Goal: Information Seeking & Learning: Learn about a topic

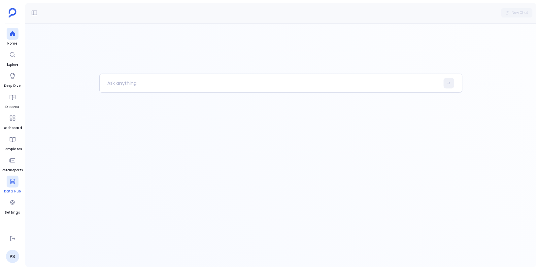
click at [12, 185] on div at bounding box center [13, 182] width 12 height 12
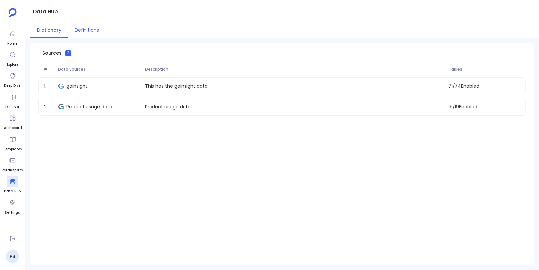
click at [87, 31] on button "Definitions" at bounding box center [87, 30] width 38 height 14
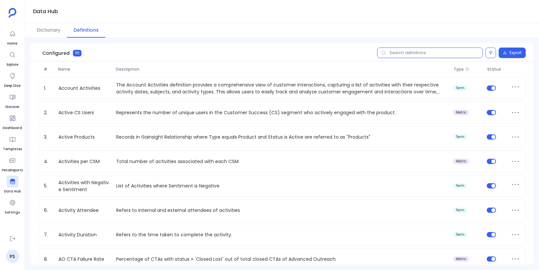
click at [415, 52] on input "text" at bounding box center [430, 53] width 106 height 11
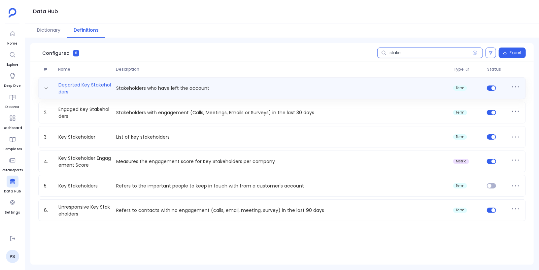
type input "stake"
click at [92, 86] on link "Departed Key Stakeholders" at bounding box center [85, 88] width 58 height 13
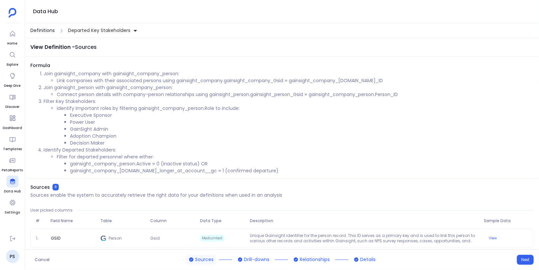
click at [37, 27] on span "Definitions" at bounding box center [42, 30] width 24 height 7
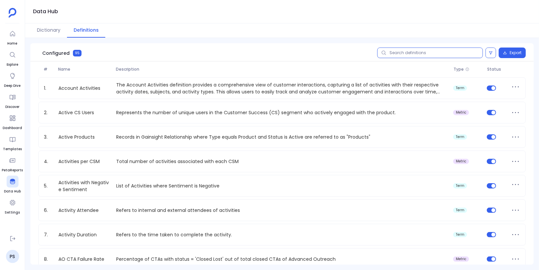
click at [401, 51] on input "text" at bounding box center [430, 53] width 106 height 11
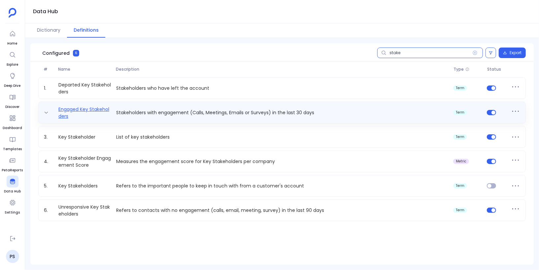
type input "stake"
click at [100, 109] on link "Engaged Key Stakeholders" at bounding box center [85, 112] width 58 height 13
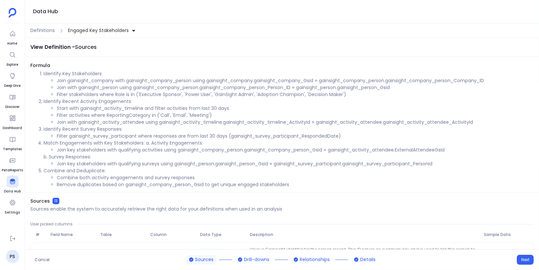
click at [126, 26] on button "Engaged Key Stakeholders" at bounding box center [102, 30] width 71 height 11
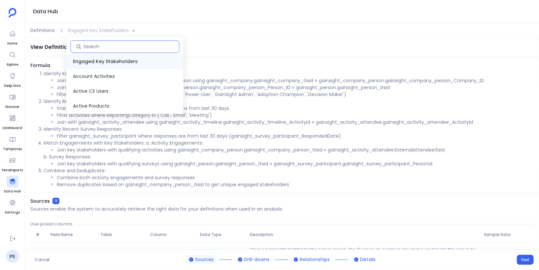
click at [161, 46] on input at bounding box center [131, 46] width 96 height 7
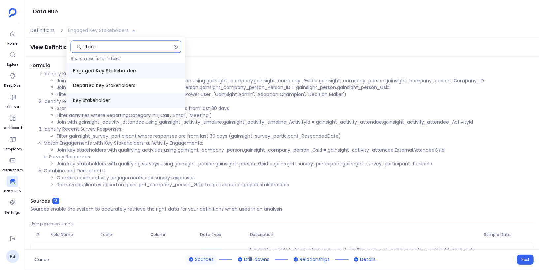
type input "stake"
click at [131, 100] on span "Key Stakeholder" at bounding box center [126, 100] width 118 height 15
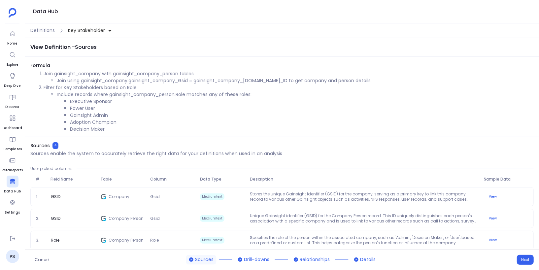
click at [109, 31] on icon at bounding box center [110, 30] width 5 height 5
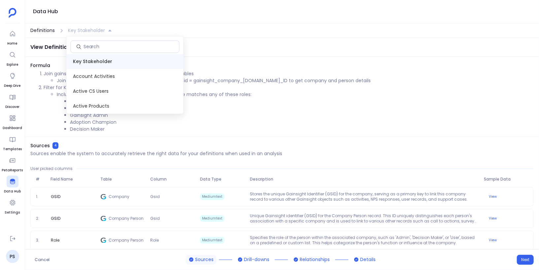
click at [48, 31] on span "Definitions" at bounding box center [42, 30] width 24 height 7
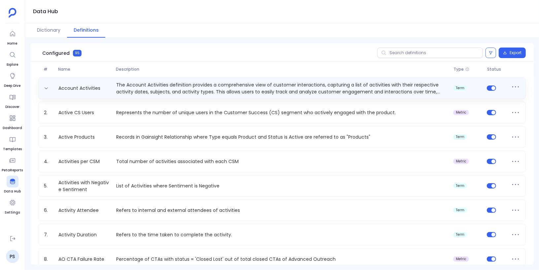
click at [254, 91] on p "The Account Activities definition provides a comprehensive view of customer int…" at bounding box center [282, 88] width 337 height 13
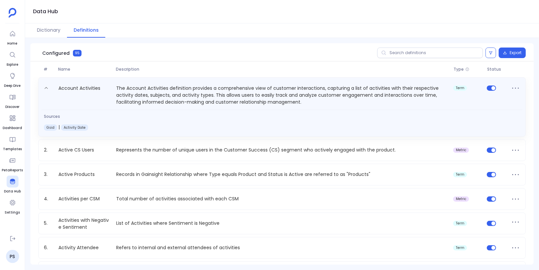
click at [254, 91] on p "The Account Activities definition provides a comprehensive view of customer int…" at bounding box center [282, 94] width 337 height 21
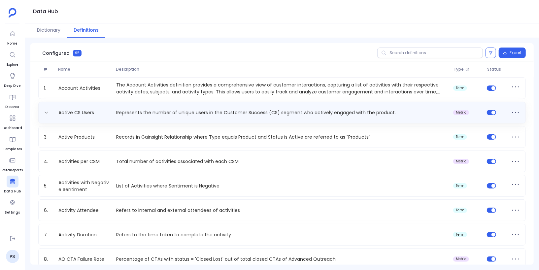
click at [247, 112] on p "Represents the number of unique users in the Customer Success (CS) segment who …" at bounding box center [282, 112] width 337 height 7
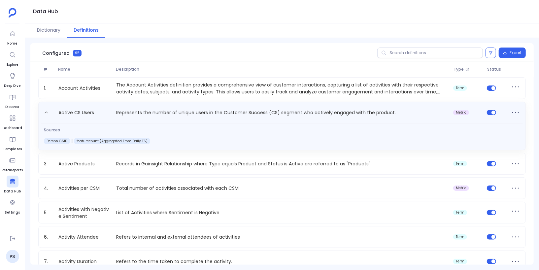
click at [247, 112] on p "Represents the number of unique users in the Customer Success (CS) segment who …" at bounding box center [282, 114] width 337 height 11
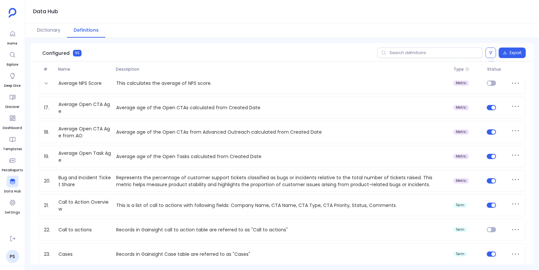
scroll to position [374, 0]
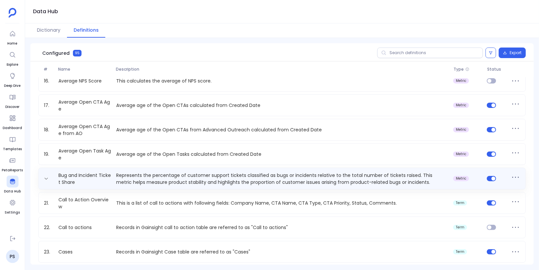
click at [246, 175] on p "Represents the percentage of customer support tickets classified as bugs or inc…" at bounding box center [282, 178] width 337 height 13
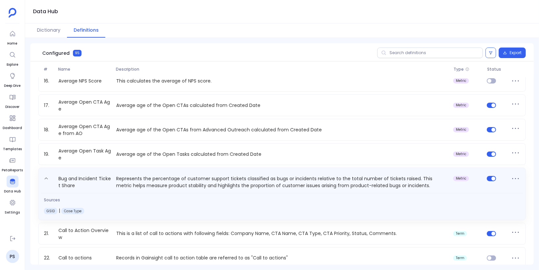
click at [246, 175] on p "Represents the percentage of customer support tickets classified as bugs or inc…" at bounding box center [282, 182] width 337 height 15
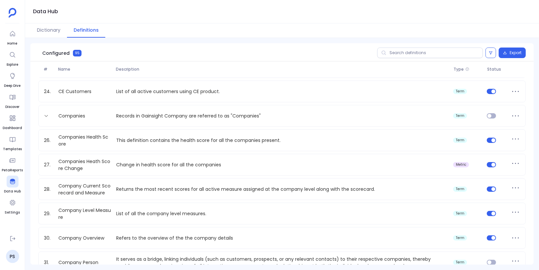
scroll to position [560, 0]
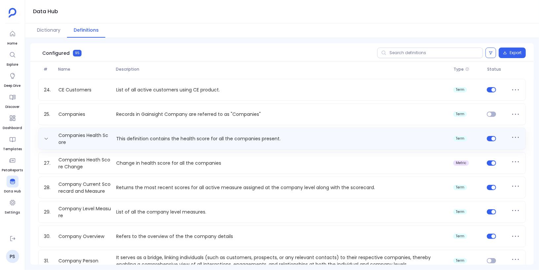
click at [247, 146] on div "Companies Health Score This definition contains the health score for all the co…" at bounding box center [281, 139] width 487 height 22
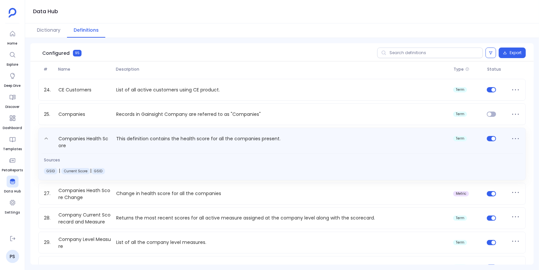
click at [247, 146] on p "This definition contains the health score for all the companies present." at bounding box center [282, 142] width 337 height 15
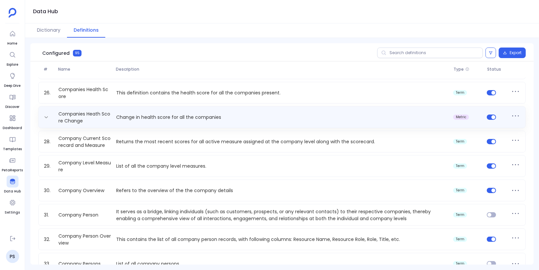
scroll to position [608, 0]
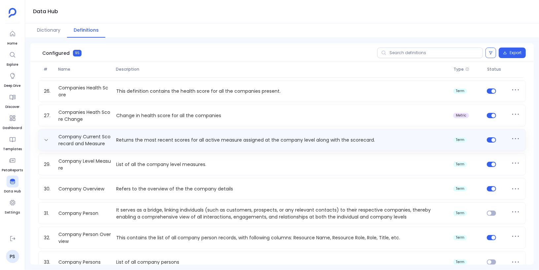
click at [246, 146] on div "Company Current Scorecard and Measure Returns the most recent scores for all ac…" at bounding box center [281, 140] width 487 height 22
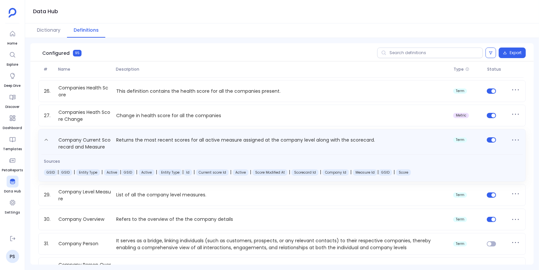
click at [246, 146] on p "Returns the most recent scores for all active measure assigned at the company l…" at bounding box center [282, 143] width 337 height 15
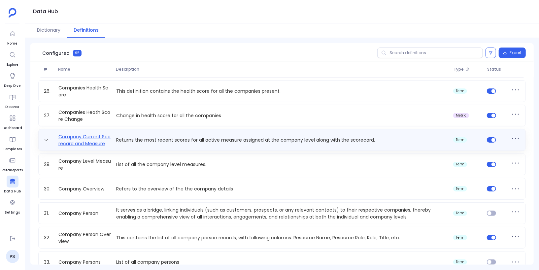
click at [95, 139] on link "Company Current Scorecard and Measure" at bounding box center [85, 139] width 58 height 13
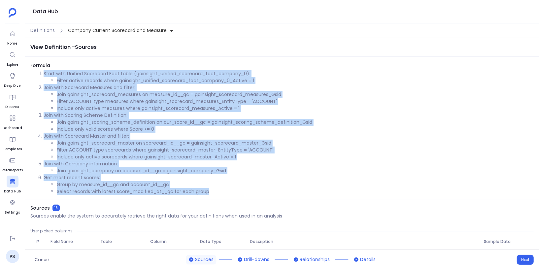
drag, startPoint x: 210, startPoint y: 192, endPoint x: 37, endPoint y: 74, distance: 208.7
click at [37, 74] on ol "Start with Unified Scorecard Fact table (gainsight_unified_scorecard_fact_compa…" at bounding box center [281, 132] width 503 height 125
click at [213, 191] on li "Select records with latest score_modified_at__gc for each group" at bounding box center [295, 191] width 477 height 7
drag, startPoint x: 210, startPoint y: 191, endPoint x: 44, endPoint y: 73, distance: 204.0
click at [44, 73] on ol "Start with Unified Scorecard Fact table (gainsight_unified_scorecard_fact_compa…" at bounding box center [281, 132] width 503 height 125
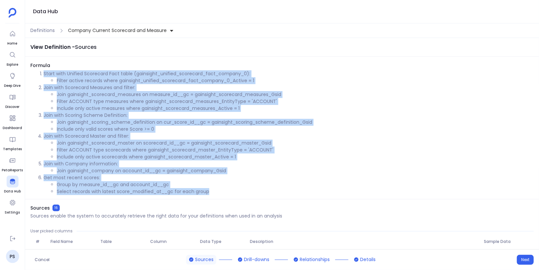
click at [85, 101] on li "Filter ACCOUNT type measures where gainsight_scorecard_measures_EntityType = 'A…" at bounding box center [295, 101] width 477 height 7
drag, startPoint x: 210, startPoint y: 191, endPoint x: 40, endPoint y: 74, distance: 206.7
click at [40, 74] on ol "Start with Unified Scorecard Fact table (gainsight_unified_scorecard_fact_compa…" at bounding box center [281, 132] width 503 height 125
click at [211, 187] on li "Group by measure_id__gc and account_id__gc" at bounding box center [295, 184] width 477 height 7
drag, startPoint x: 212, startPoint y: 193, endPoint x: 44, endPoint y: 75, distance: 204.7
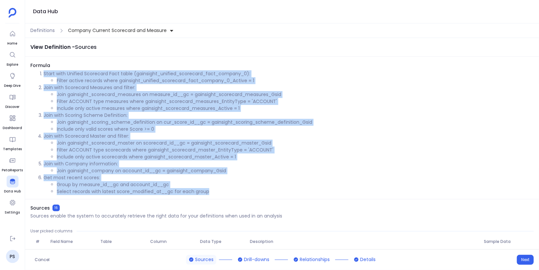
click at [44, 75] on ol "Start with Unified Scorecard Fact table (gainsight_unified_scorecard_fact_compa…" at bounding box center [281, 132] width 503 height 125
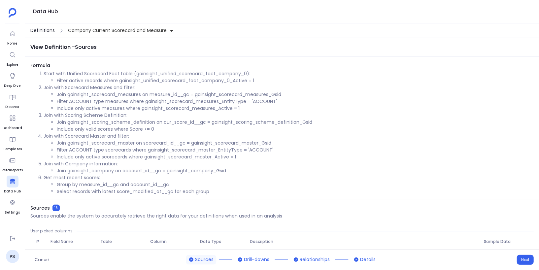
click at [44, 33] on span "Definitions" at bounding box center [42, 30] width 24 height 7
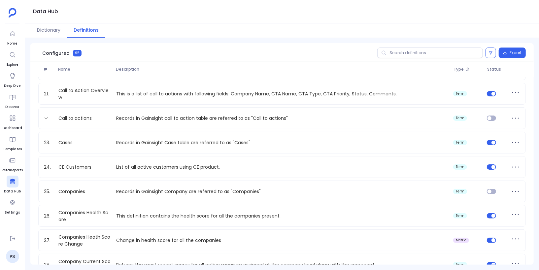
scroll to position [482, 0]
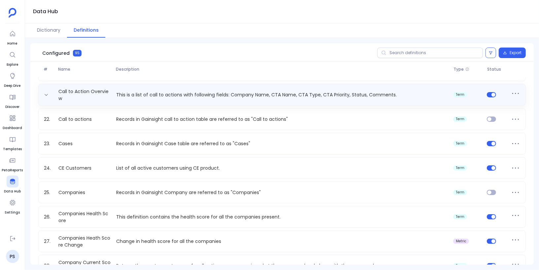
click at [184, 95] on p "This is a list of call to actions with following fields: Company Name, CTA Name…" at bounding box center [282, 94] width 337 height 7
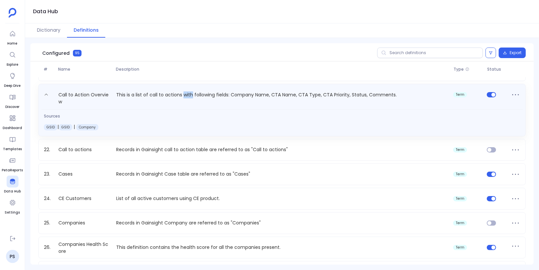
click at [184, 95] on p "This is a list of call to actions with following fields: Company Name, CTA Name…" at bounding box center [282, 98] width 337 height 15
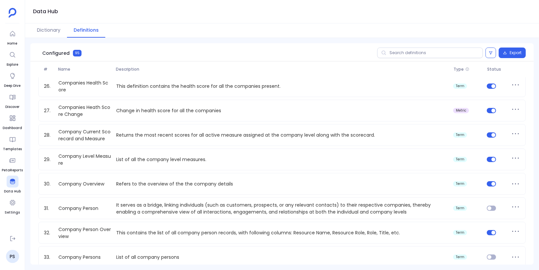
scroll to position [631, 0]
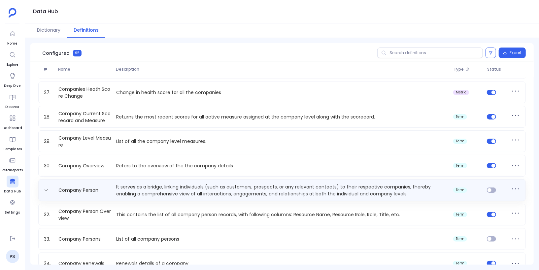
click at [189, 184] on p "It serves as a bridge, linking individuals (such as customers, prospects, or an…" at bounding box center [282, 189] width 337 height 13
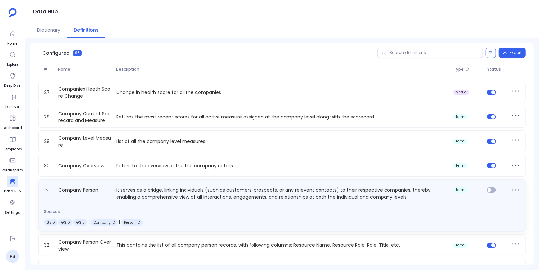
click at [189, 184] on div "Company Person It serves as a bridge, linking individuals (such as customers, p…" at bounding box center [281, 191] width 481 height 17
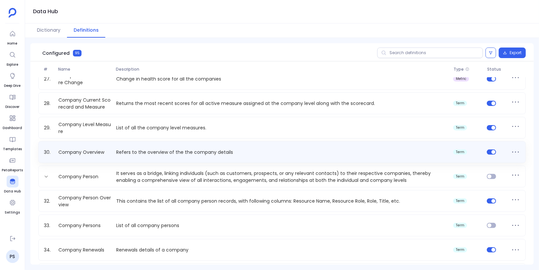
scroll to position [645, 0]
click at [189, 155] on p "Refers to the overview of the the company details" at bounding box center [282, 152] width 337 height 7
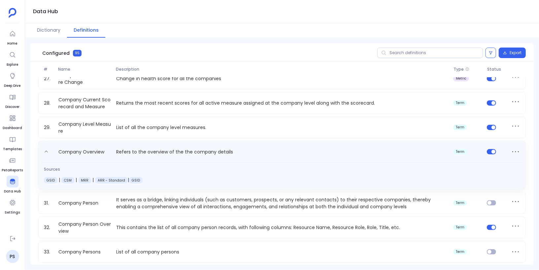
click at [189, 155] on p "Refers to the overview of the the company details" at bounding box center [282, 153] width 337 height 11
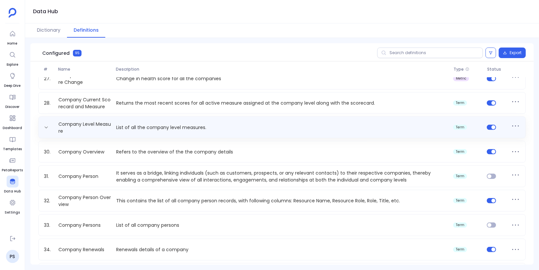
click at [189, 128] on p "List of all the company level measures." at bounding box center [282, 127] width 337 height 7
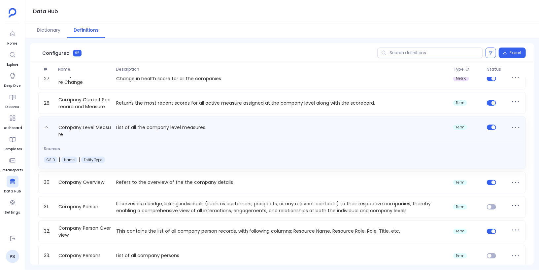
click at [189, 128] on p "List of all the company level measures." at bounding box center [282, 130] width 337 height 15
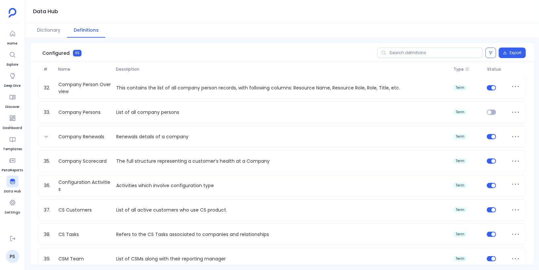
scroll to position [765, 0]
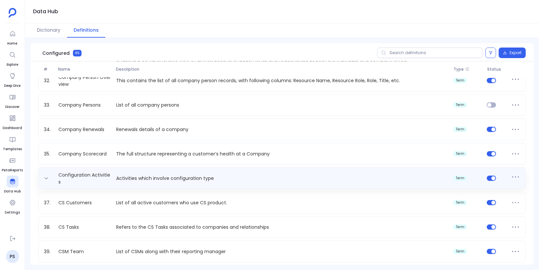
click at [190, 179] on p "Activities which involve configuration type" at bounding box center [282, 178] width 337 height 7
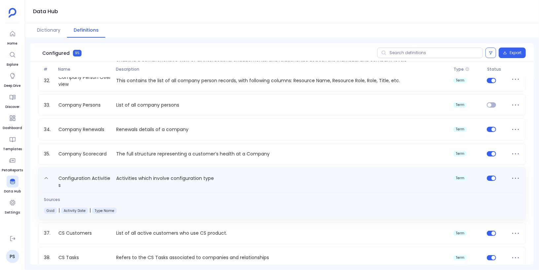
click at [190, 179] on p "Activities which involve configuration type" at bounding box center [282, 181] width 337 height 15
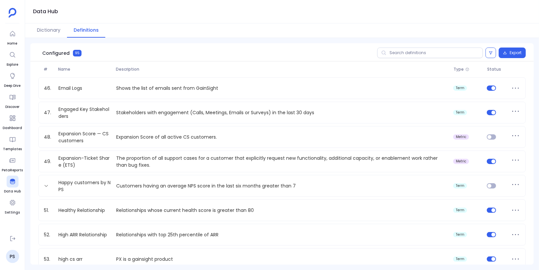
scroll to position [1099, 0]
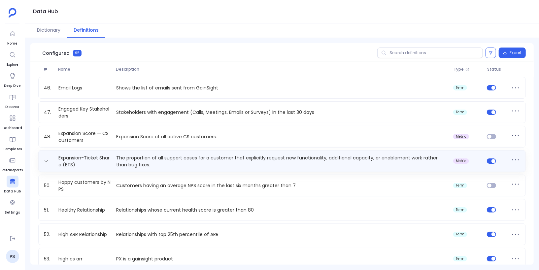
click at [195, 161] on p "The proportion of all support cases for a customer that explicitly request new …" at bounding box center [282, 160] width 337 height 13
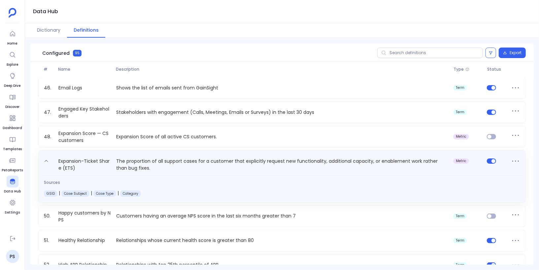
click at [195, 161] on p "The proportion of all support cases for a customer that explicitly request new …" at bounding box center [282, 164] width 337 height 15
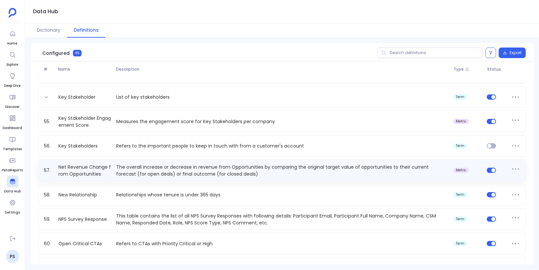
scroll to position [1287, 0]
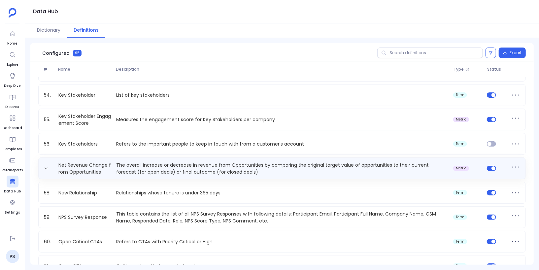
click at [200, 173] on p "The overall increase or decrease in revenue from Opportunities by comparing the…" at bounding box center [282, 168] width 337 height 13
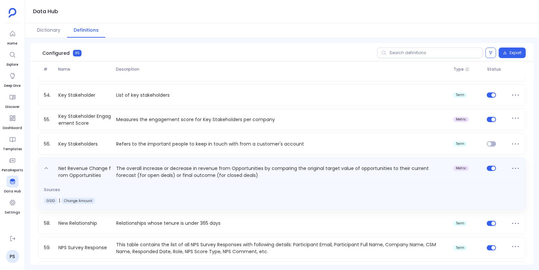
click at [200, 173] on p "The overall increase or decrease in revenue from Opportunities by comparing the…" at bounding box center [282, 171] width 337 height 15
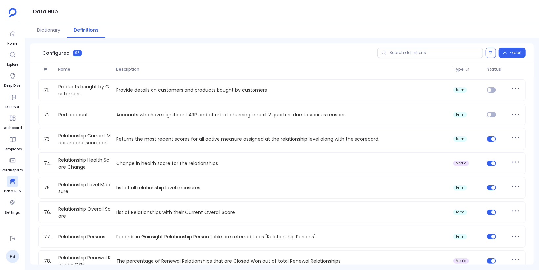
scroll to position [1709, 0]
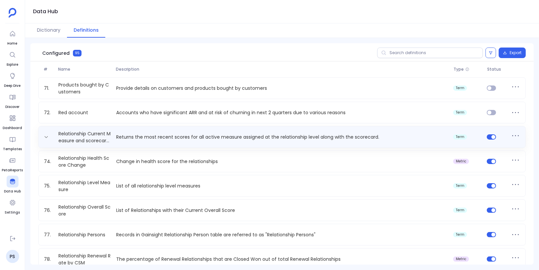
click at [200, 146] on div "Relationship Current Measure and scorecards Returns the most recent scores for …" at bounding box center [281, 137] width 487 height 22
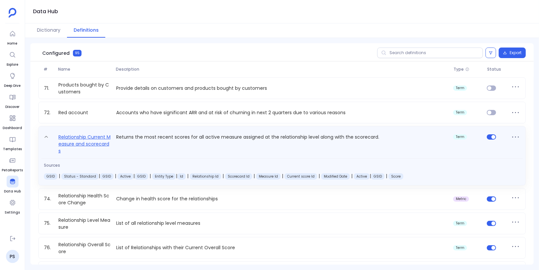
click at [99, 143] on link "Relationship Current Measure and scorecards" at bounding box center [85, 143] width 58 height 21
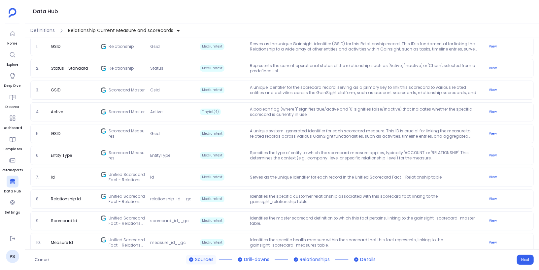
scroll to position [133, 0]
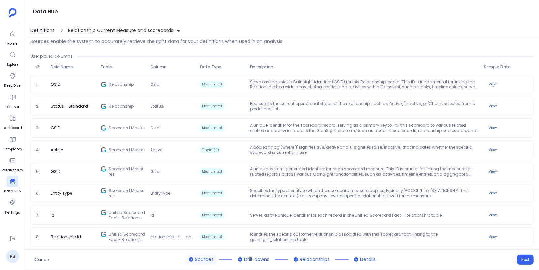
click at [48, 32] on span "Definitions" at bounding box center [42, 30] width 24 height 7
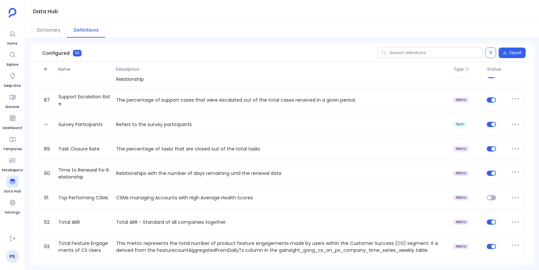
scroll to position [2135, 0]
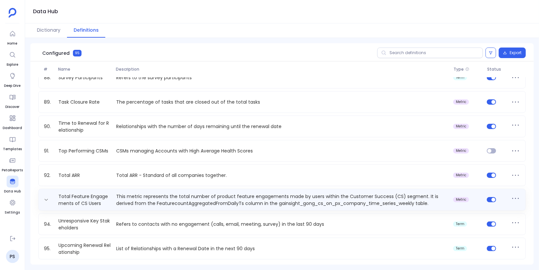
click at [135, 200] on p "This metric represents the total number of product feature engagements made by …" at bounding box center [282, 199] width 337 height 13
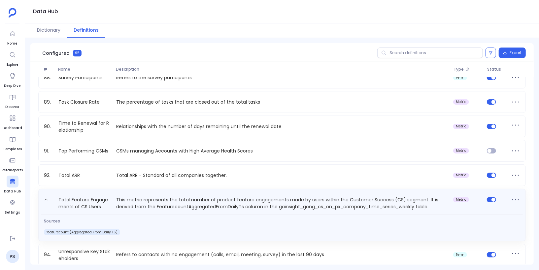
click at [132, 205] on p "This metric represents the total number of product feature engagements made by …" at bounding box center [282, 203] width 337 height 15
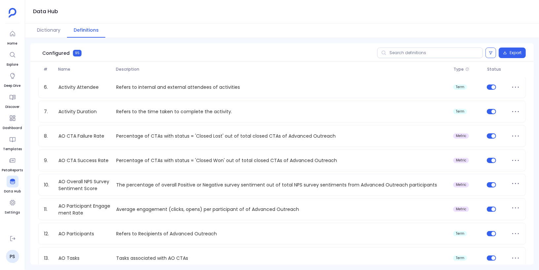
scroll to position [0, 0]
